Goal: Task Accomplishment & Management: Complete application form

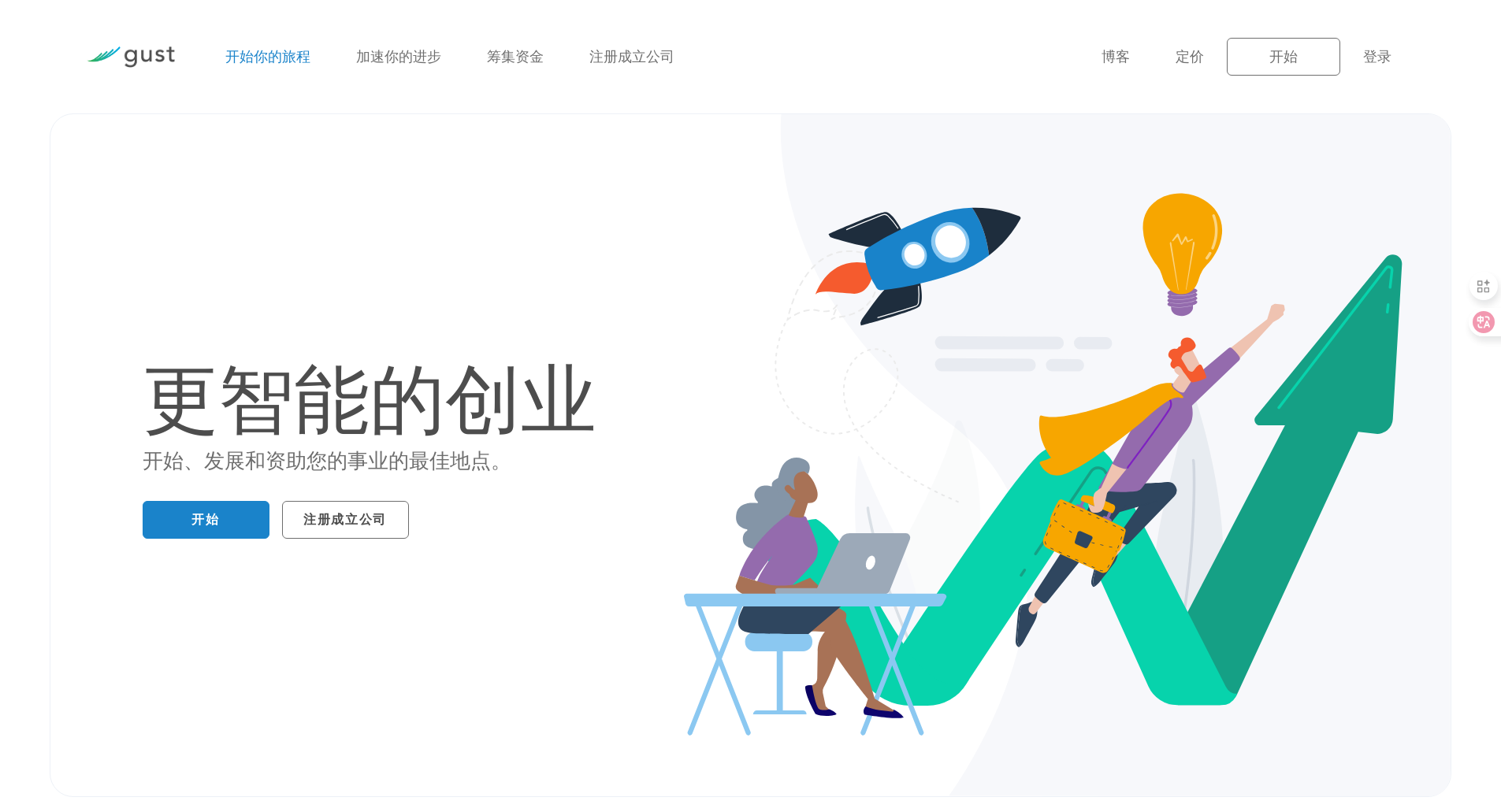
click at [266, 54] on font "开始你的旅程" at bounding box center [268, 57] width 85 height 17
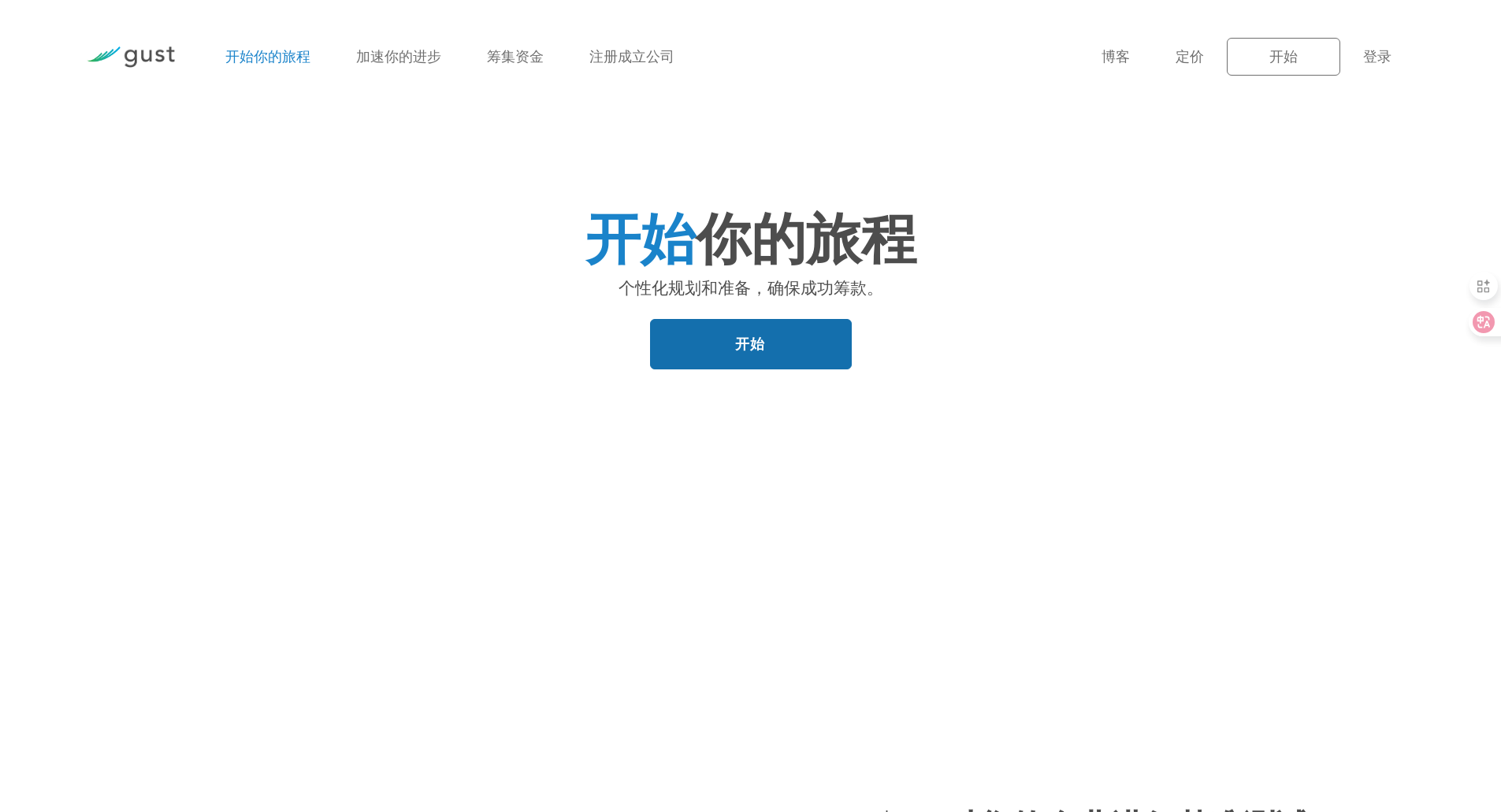
click at [771, 343] on link "开始" at bounding box center [750, 344] width 202 height 51
